Goal: Check status

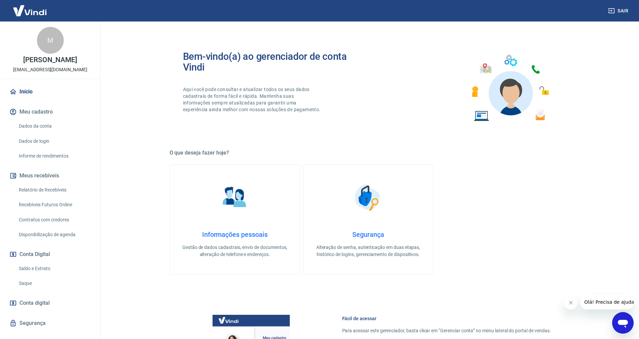
click at [29, 264] on link "Saldo e Extrato" at bounding box center [54, 268] width 76 height 14
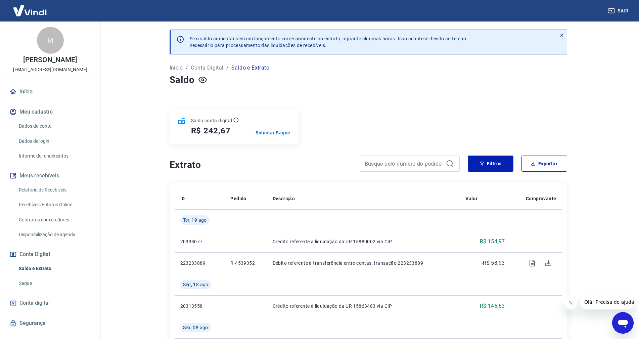
click at [47, 203] on link "Recebíveis Futuros Online" at bounding box center [54, 205] width 76 height 14
